Goal: Task Accomplishment & Management: Use online tool/utility

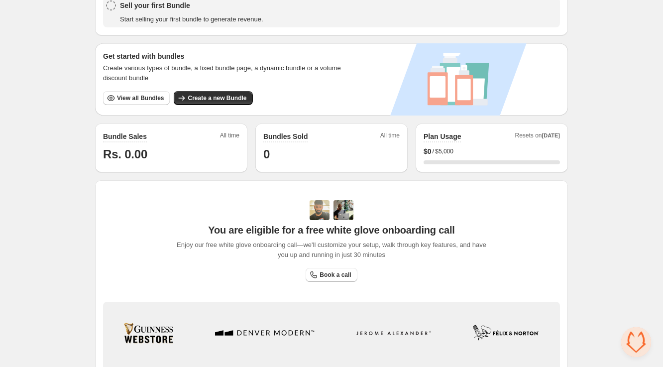
scroll to position [165, 0]
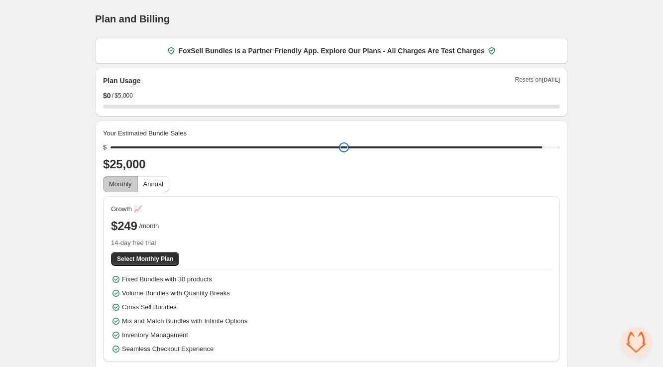
drag, startPoint x: 224, startPoint y: 109, endPoint x: 485, endPoint y: 110, distance: 260.8
type input "*****"
click at [486, 140] on input "range" at bounding box center [335, 147] width 449 height 14
click at [163, 180] on span "Annual" at bounding box center [153, 183] width 20 height 7
click at [132, 180] on span "Monthly" at bounding box center [120, 183] width 23 height 7
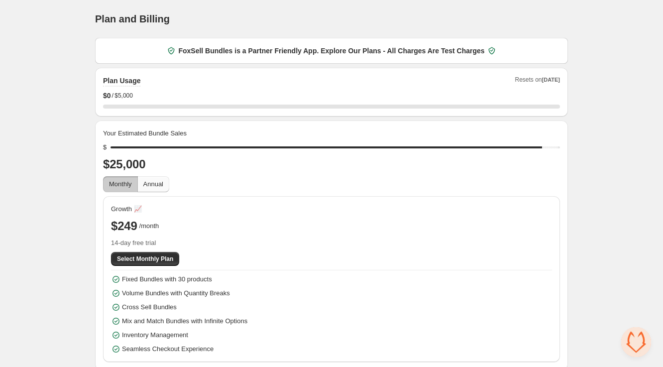
click at [163, 180] on span "Annual" at bounding box center [153, 183] width 20 height 7
click at [132, 179] on span "Monthly" at bounding box center [120, 184] width 23 height 10
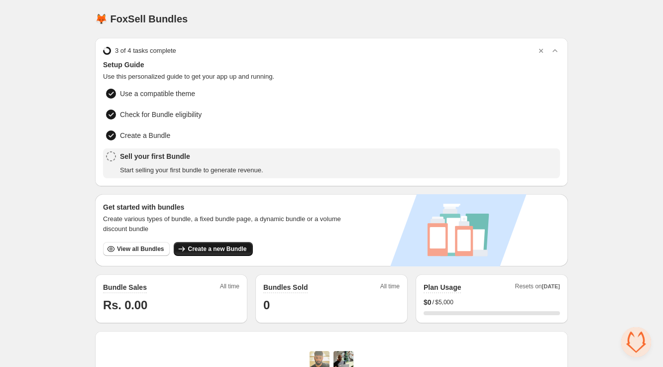
click at [236, 245] on span "Create a new Bundle" at bounding box center [217, 249] width 59 height 8
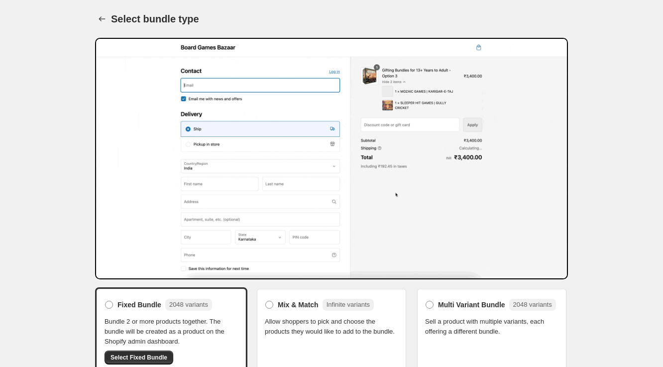
click at [332, 317] on span "Allow shoppers to pick and choose the products they would like to add to the bu…" at bounding box center [331, 327] width 133 height 20
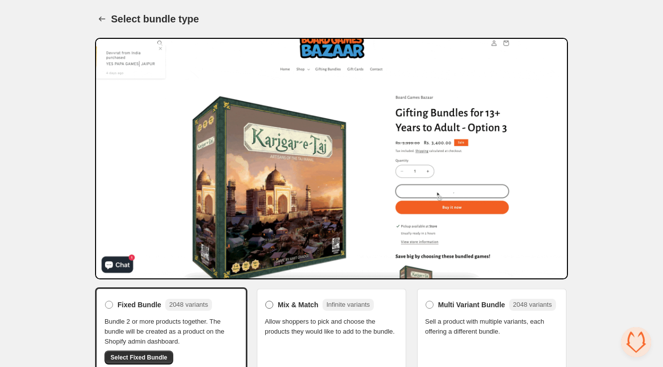
click at [274, 300] on span at bounding box center [269, 304] width 9 height 9
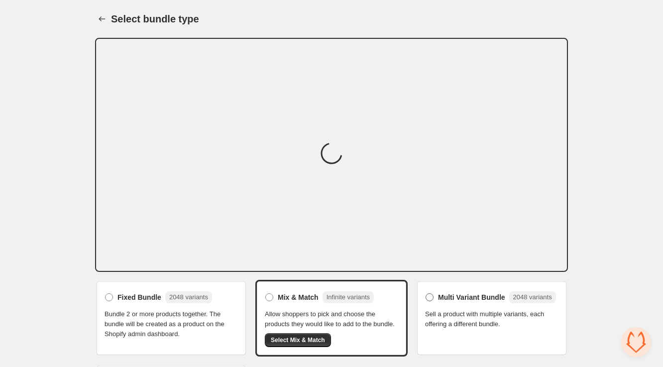
click at [426, 293] on span at bounding box center [430, 297] width 8 height 8
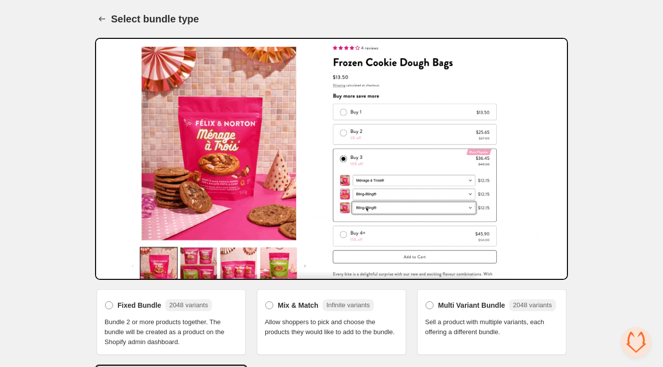
click at [228, 317] on span "Bundle 2 or more products together. The bundle will be created as a product on …" at bounding box center [171, 332] width 133 height 30
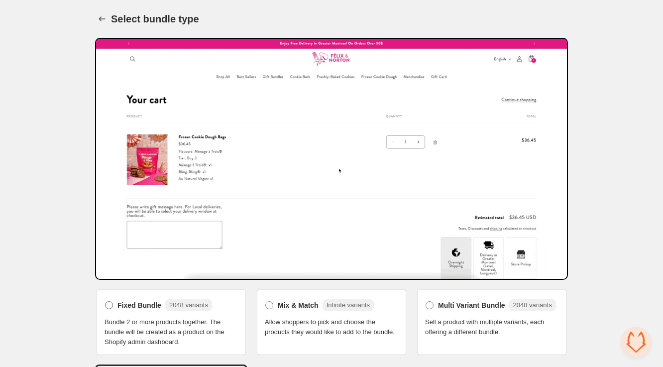
click at [168, 297] on label "Fixed Bundle 2048 variants" at bounding box center [159, 305] width 108 height 16
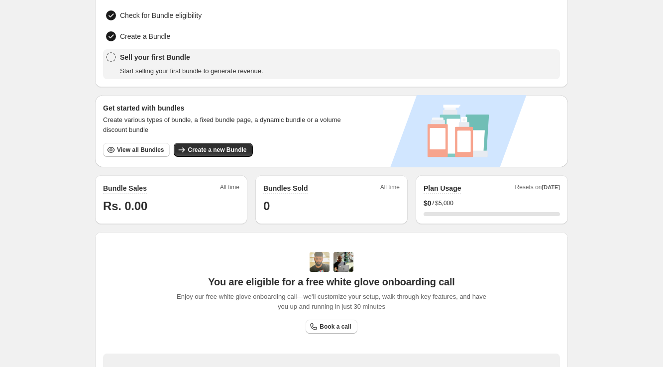
scroll to position [111, 0]
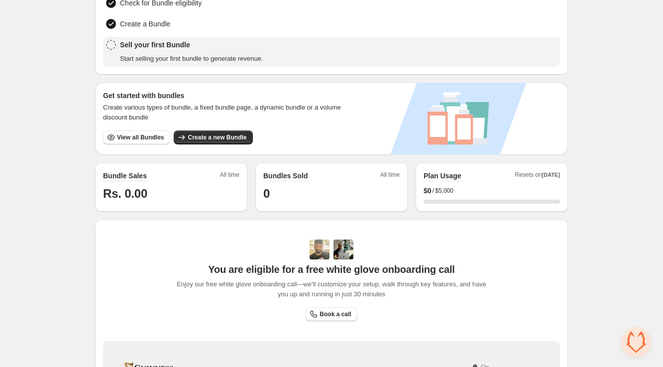
click at [343, 239] on img at bounding box center [343, 249] width 20 height 20
click at [297, 239] on div "You are eligible for a free white glove onboarding call Enjoy our free white gl…" at bounding box center [332, 269] width 320 height 60
click at [116, 132] on icon "button" at bounding box center [111, 137] width 10 height 10
